Goal: Task Accomplishment & Management: Manage account settings

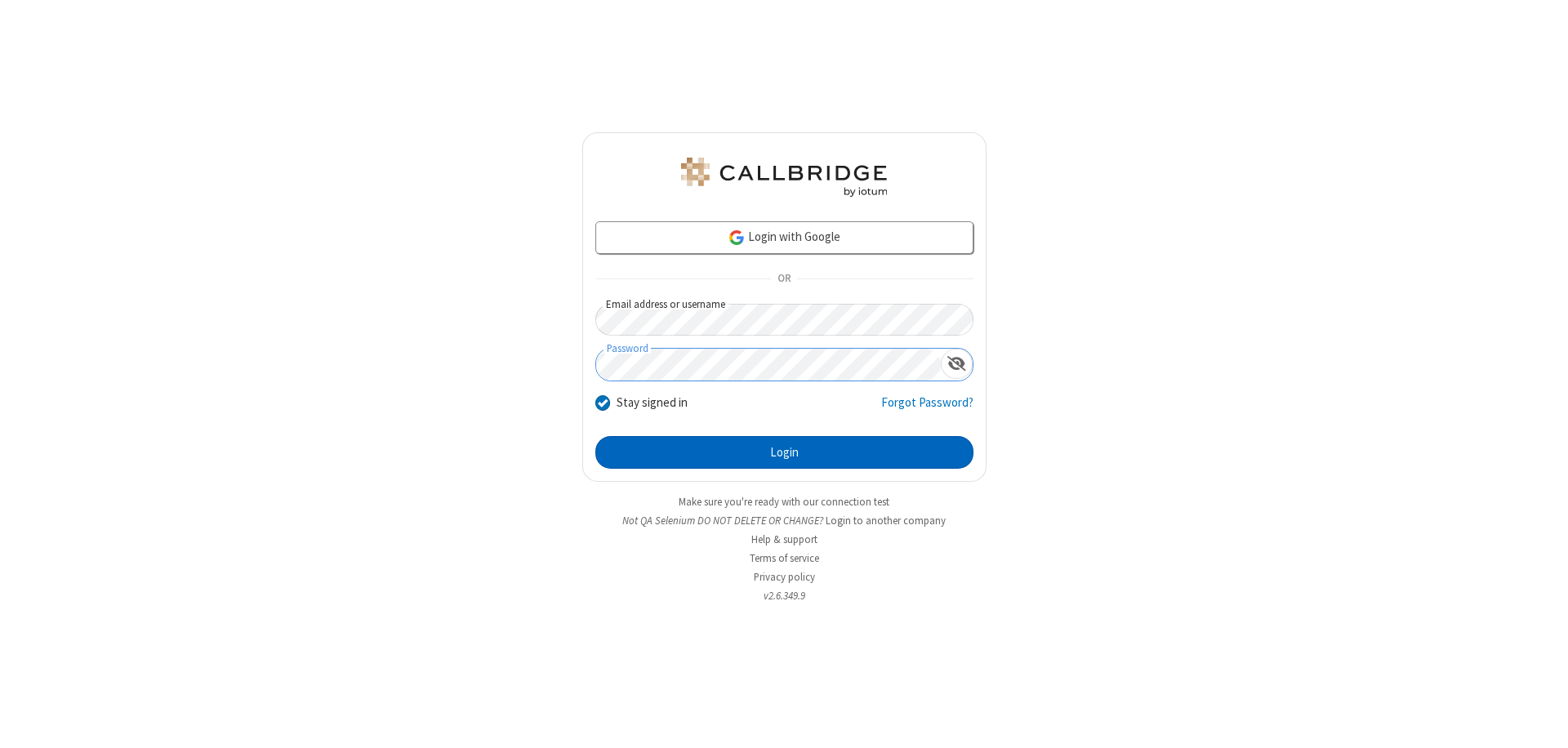
click at [784, 452] on button "Login" at bounding box center [784, 452] width 378 height 33
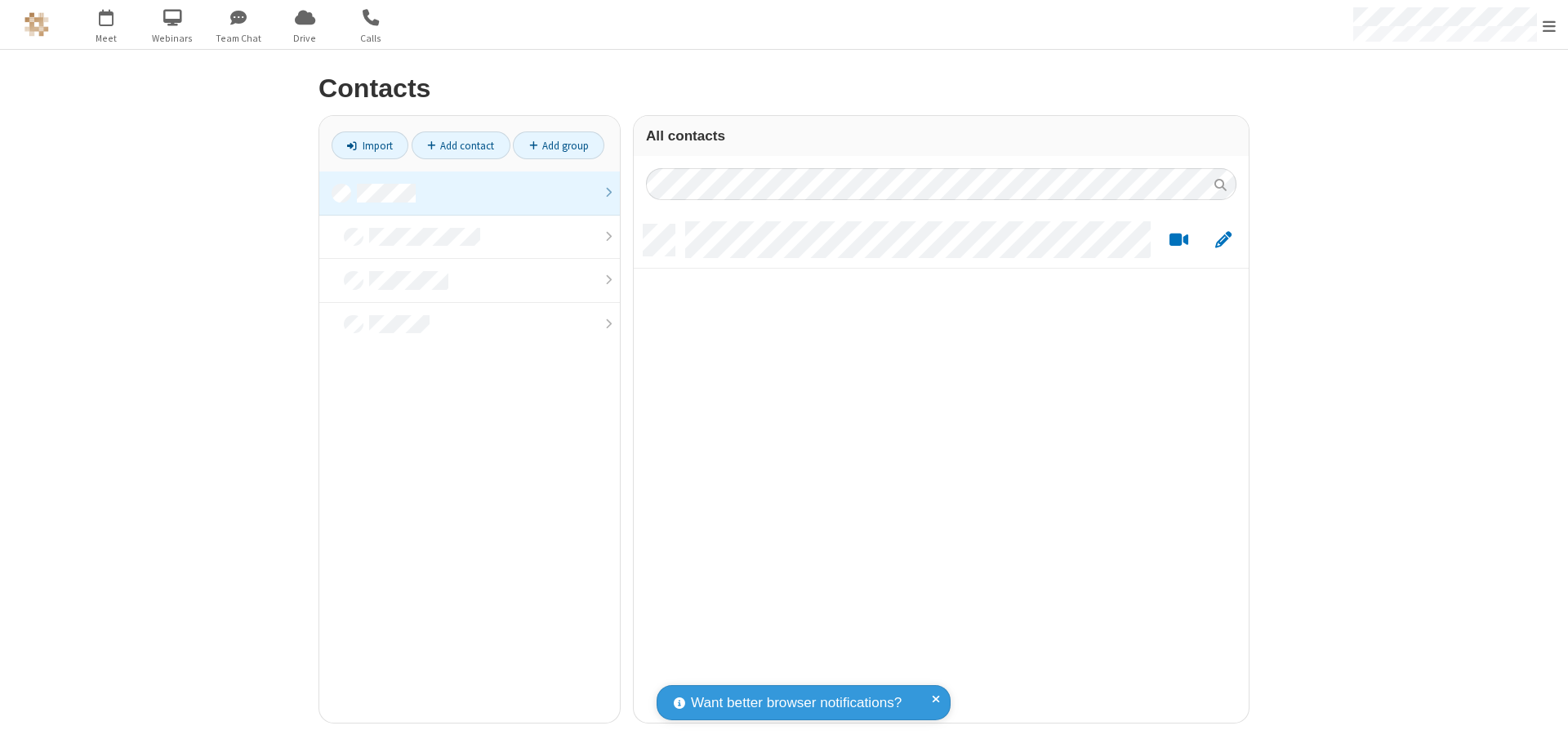
scroll to position [498, 603]
click at [470, 193] on link at bounding box center [470, 193] width 300 height 44
click at [1223, 240] on span "Edit" at bounding box center [1222, 240] width 16 height 20
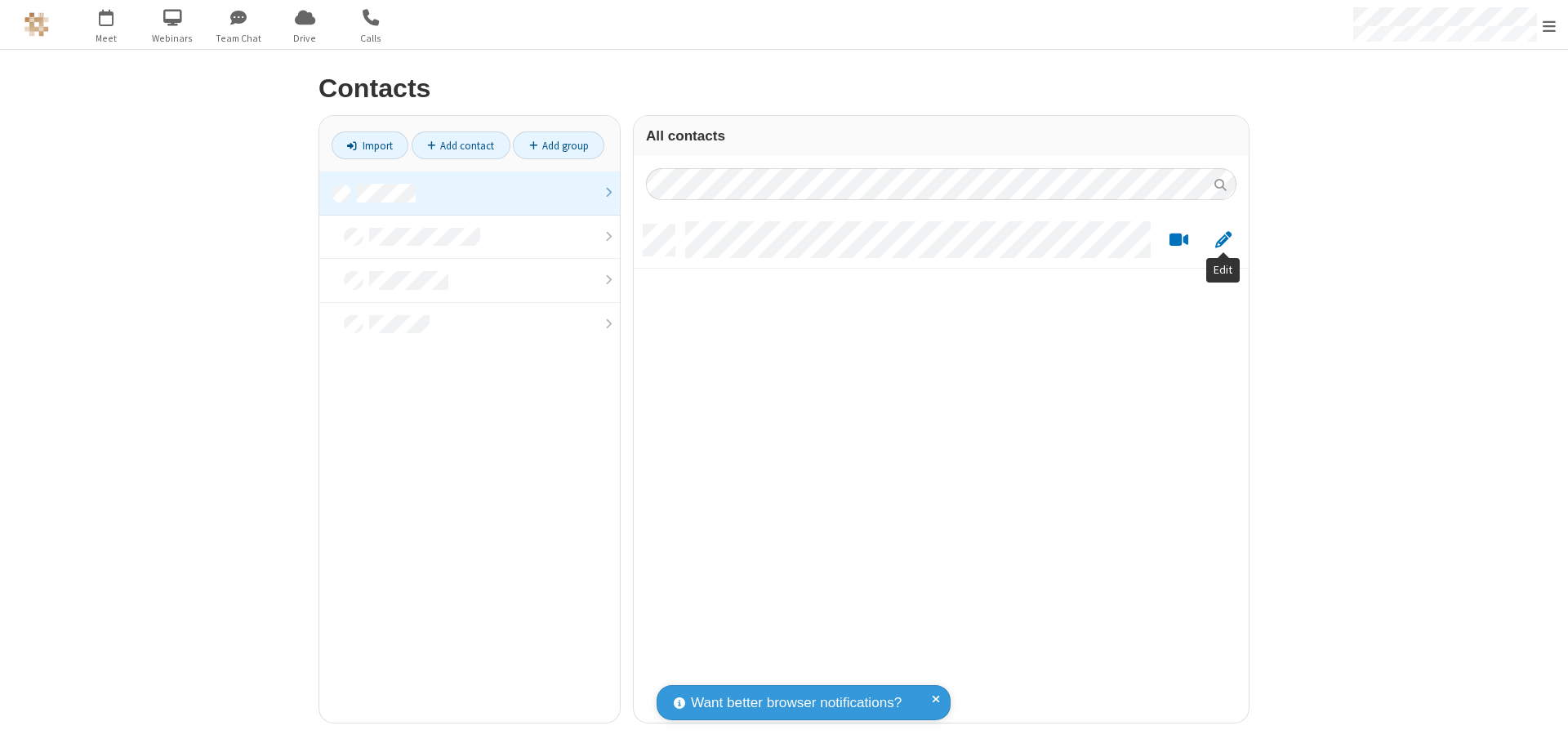
scroll to position [498, 603]
click at [470, 193] on link at bounding box center [470, 193] width 300 height 44
